Goal: Transaction & Acquisition: Purchase product/service

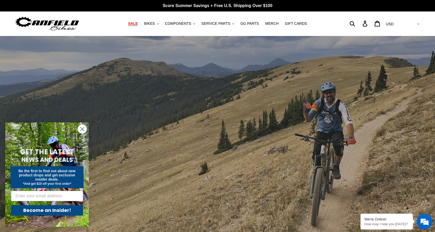
click at [138, 23] on span "SALE" at bounding box center [133, 23] width 10 height 4
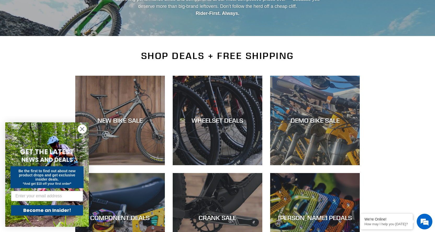
click at [83, 130] on circle "Close dialog" at bounding box center [82, 129] width 9 height 9
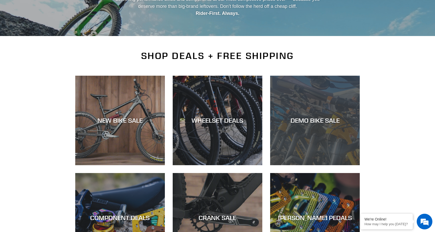
click at [310, 165] on div "DEMO BIKE SALE" at bounding box center [315, 165] width 90 height 0
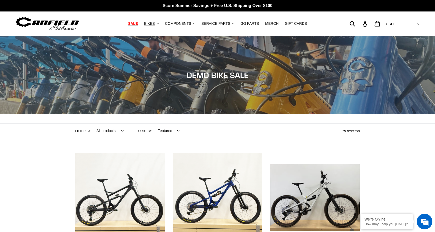
click at [138, 24] on span "SALE" at bounding box center [133, 23] width 10 height 4
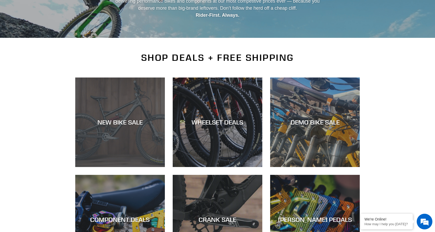
scroll to position [78, 0]
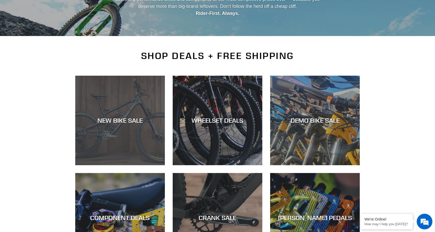
click at [129, 118] on div "NEW BIKE SALE" at bounding box center [120, 121] width 90 height 8
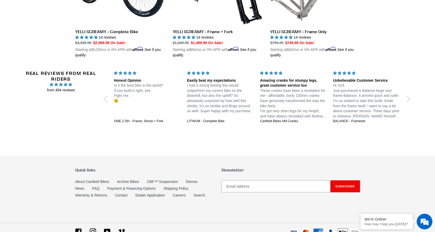
scroll to position [1008, 0]
